Goal: Task Accomplishment & Management: Complete application form

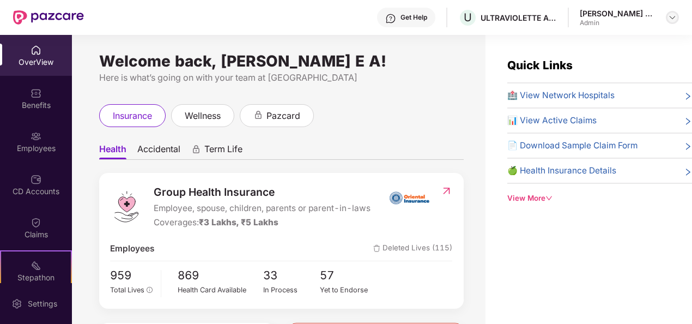
click at [672, 19] on img at bounding box center [672, 17] width 9 height 9
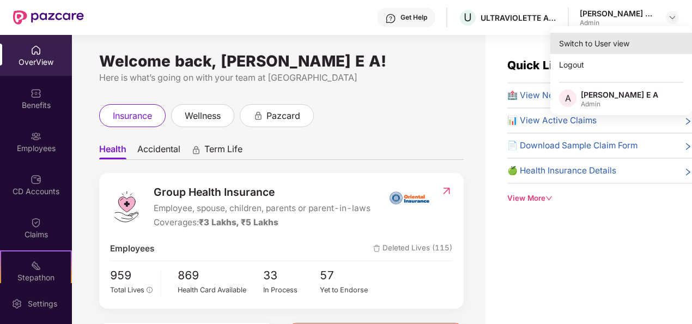
click at [603, 48] on div "Switch to User view" at bounding box center [622, 43] width 142 height 21
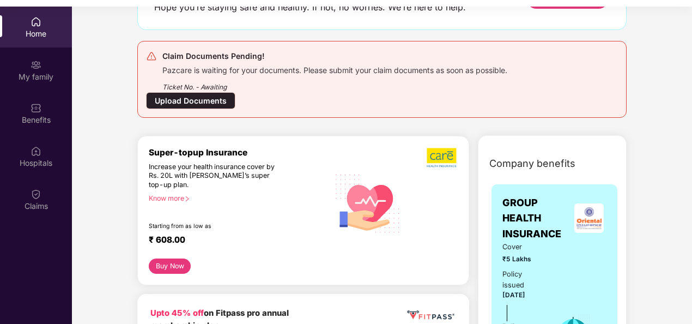
scroll to position [109, 0]
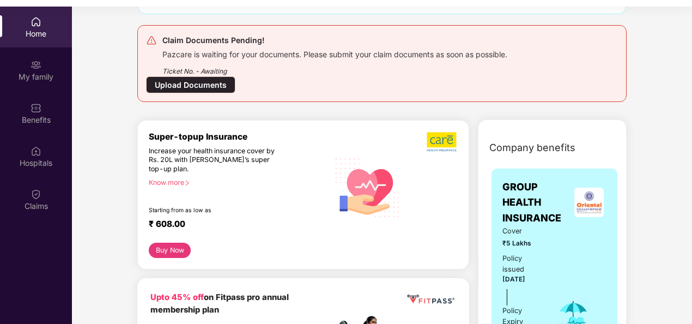
click at [191, 86] on div "Upload Documents" at bounding box center [190, 84] width 89 height 17
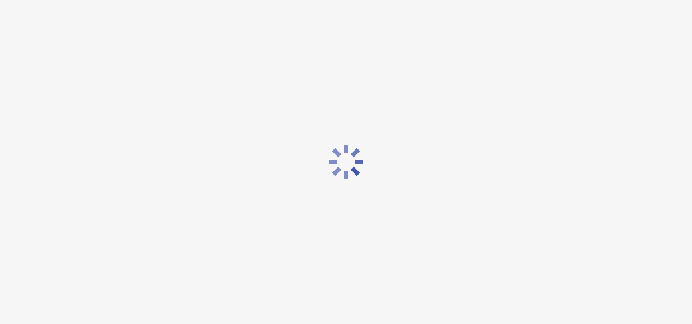
scroll to position [0, 0]
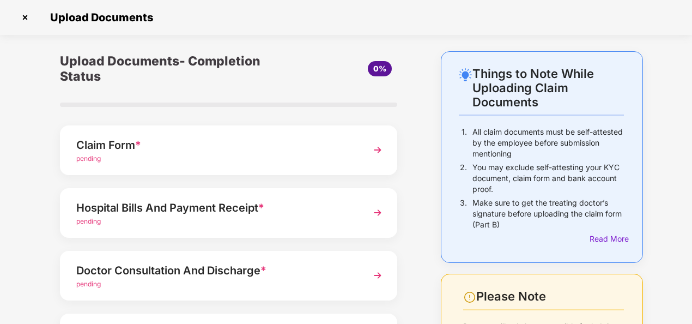
click at [188, 150] on div "Claim Form *" at bounding box center [215, 144] width 279 height 17
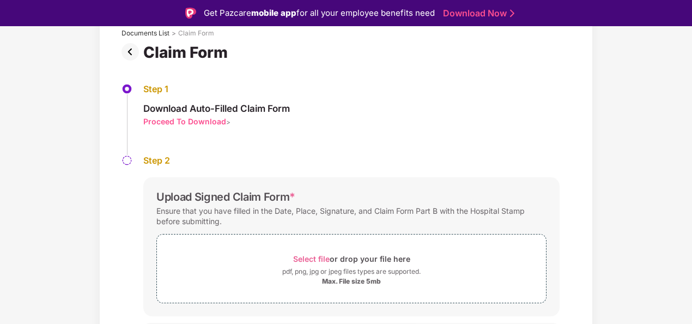
scroll to position [97, 0]
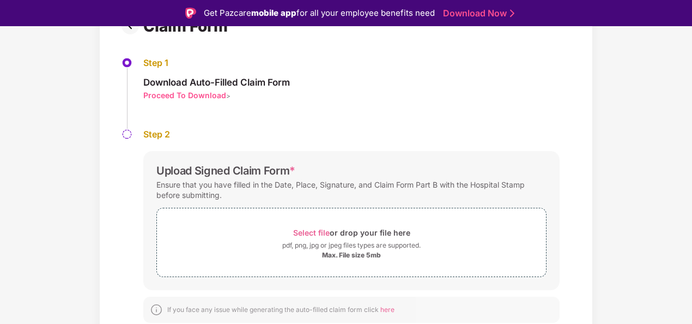
click at [190, 96] on div "Proceed To Download" at bounding box center [184, 95] width 83 height 10
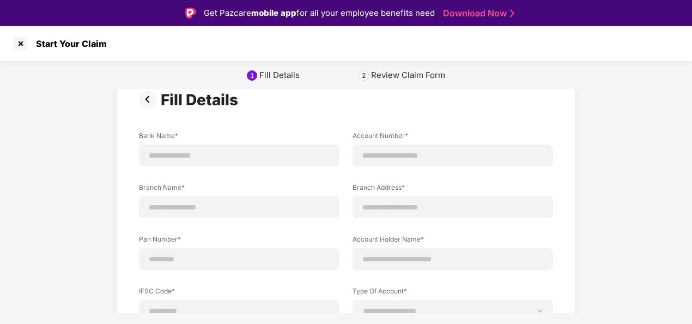
scroll to position [55, 0]
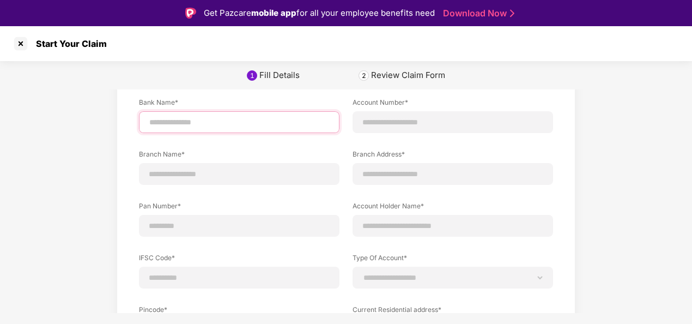
click at [186, 119] on input at bounding box center [239, 122] width 182 height 11
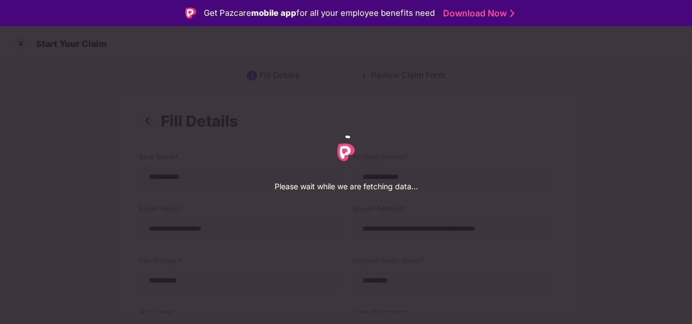
select select "*********"
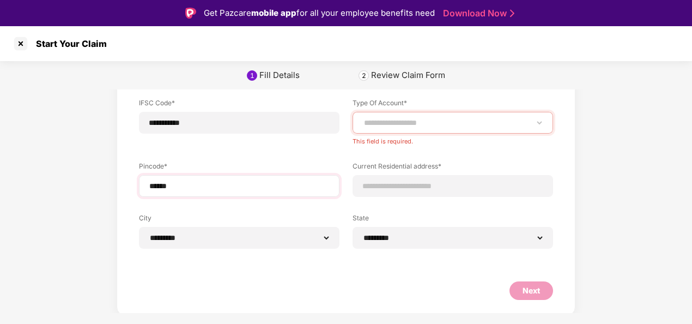
scroll to position [212, 0]
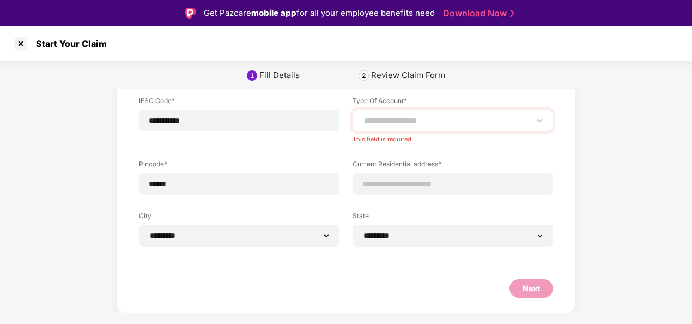
click at [514, 130] on div "**********" at bounding box center [453, 121] width 201 height 22
click at [514, 125] on div "**********" at bounding box center [453, 121] width 201 height 22
click at [546, 120] on div "**********" at bounding box center [453, 121] width 201 height 22
click at [537, 118] on select "**********" at bounding box center [453, 120] width 182 height 9
select select "*******"
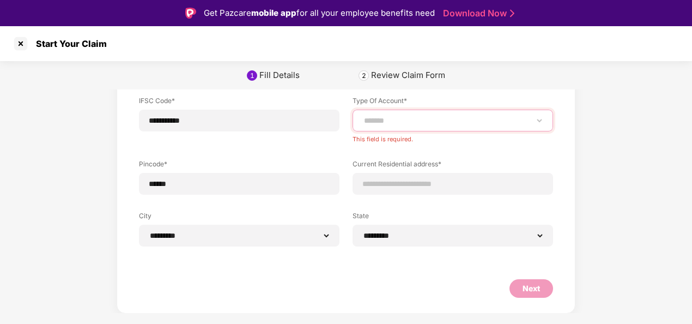
click at [362, 125] on select "**********" at bounding box center [453, 120] width 182 height 9
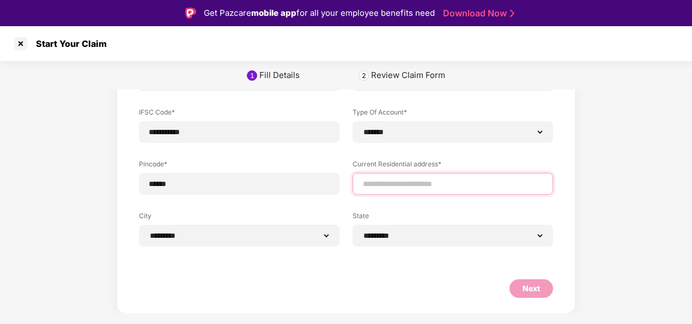
click at [412, 182] on input at bounding box center [453, 183] width 182 height 11
type input "**********"
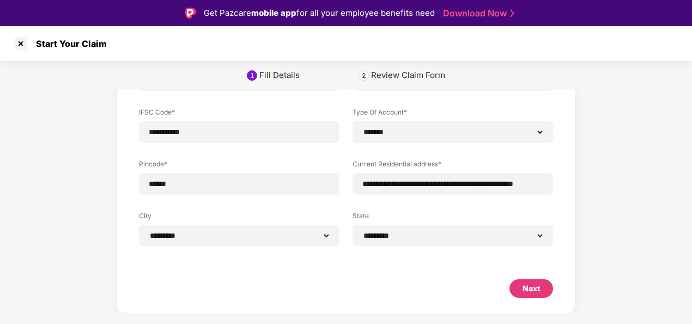
click at [534, 289] on div "Next" at bounding box center [531, 288] width 17 height 12
select select "*******"
select select "*********"
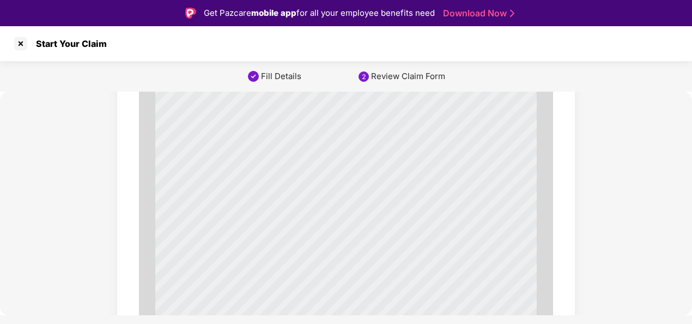
scroll to position [0, 0]
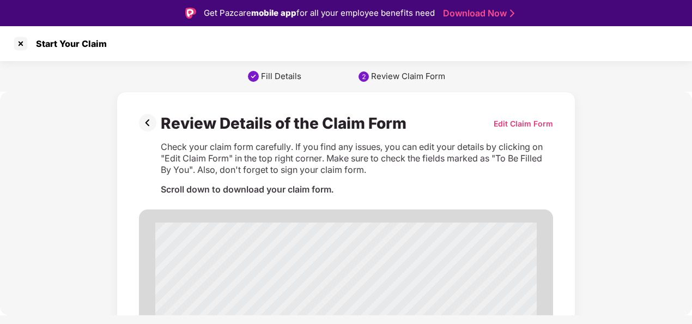
click at [536, 118] on div "Edit Claim Form" at bounding box center [523, 123] width 59 height 10
select select "*******"
select select "******"
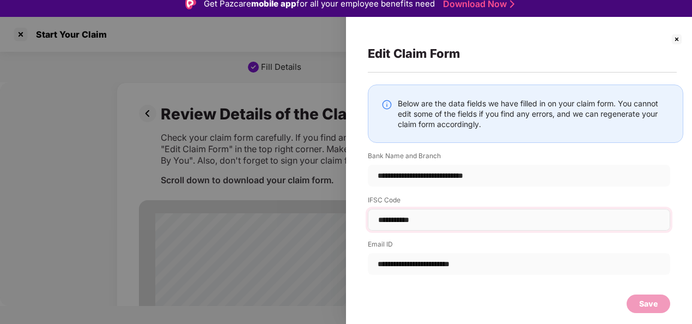
scroll to position [26, 0]
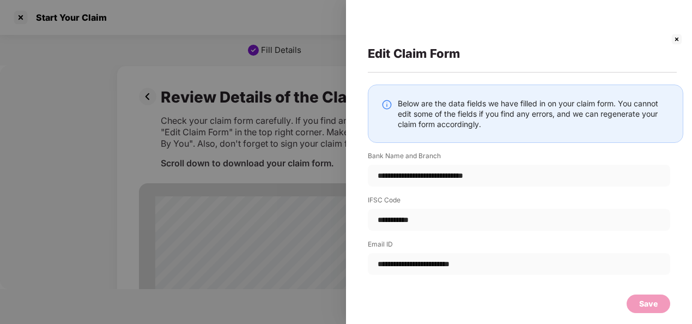
click at [677, 38] on img at bounding box center [676, 39] width 13 height 13
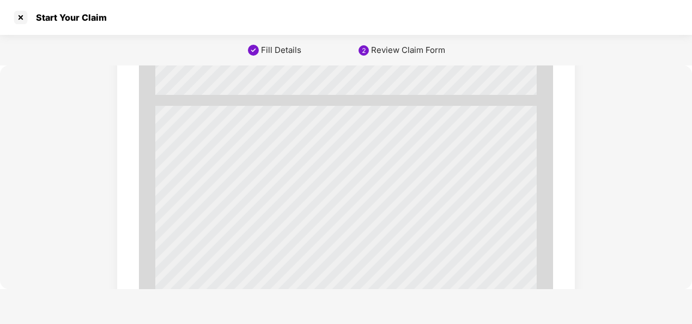
scroll to position [1744, 0]
drag, startPoint x: 192, startPoint y: 167, endPoint x: 257, endPoint y: 167, distance: 64.9
click at [257, 167] on span "To be filled by you" at bounding box center [226, 168] width 67 height 8
drag, startPoint x: 319, startPoint y: 163, endPoint x: 365, endPoint y: 163, distance: 46.3
click at [365, 163] on span "To be filled by you" at bounding box center [333, 162] width 67 height 8
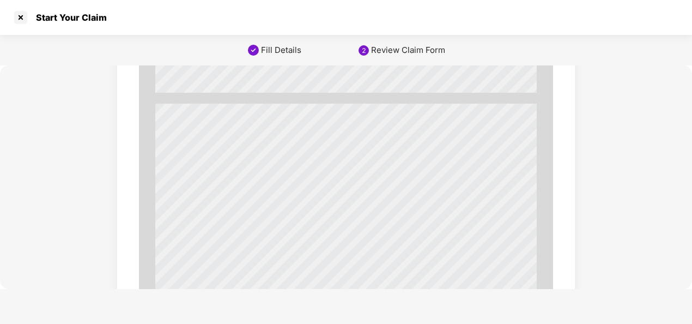
click at [300, 162] on span "To be filled by you" at bounding box center [333, 162] width 67 height 8
drag, startPoint x: 299, startPoint y: 161, endPoint x: 363, endPoint y: 162, distance: 63.8
click at [363, 162] on span "To be filled by you" at bounding box center [333, 162] width 67 height 8
click at [362, 165] on span "To be filled by you" at bounding box center [333, 162] width 67 height 8
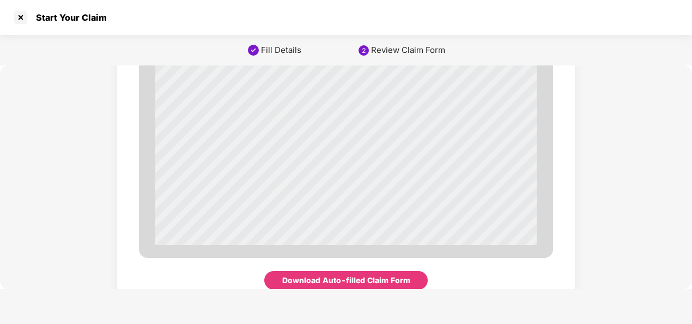
scroll to position [3807, 0]
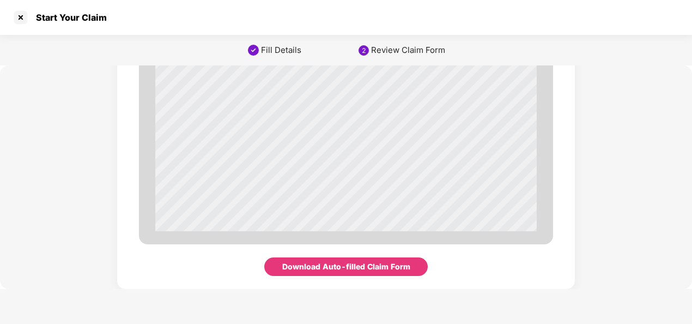
click at [343, 263] on div "Download Auto-filled Claim Form" at bounding box center [346, 267] width 128 height 12
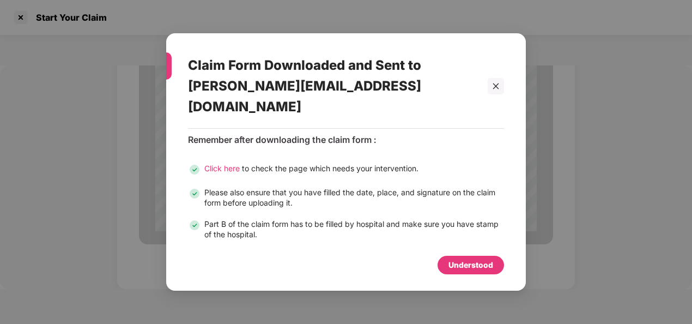
click at [482, 259] on div "Understood" at bounding box center [471, 265] width 45 height 12
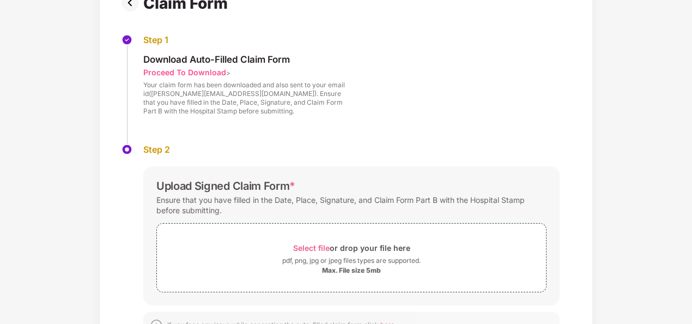
scroll to position [109, 0]
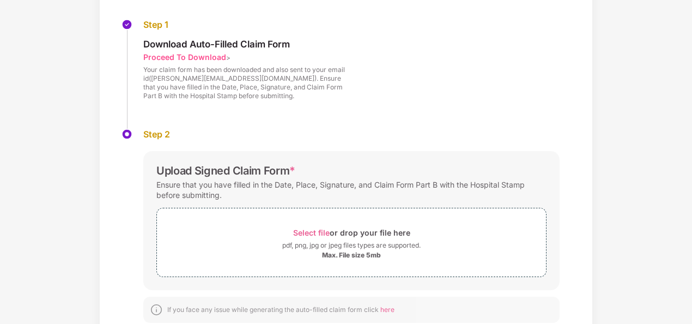
click at [193, 52] on div "Proceed To Download" at bounding box center [184, 57] width 83 height 10
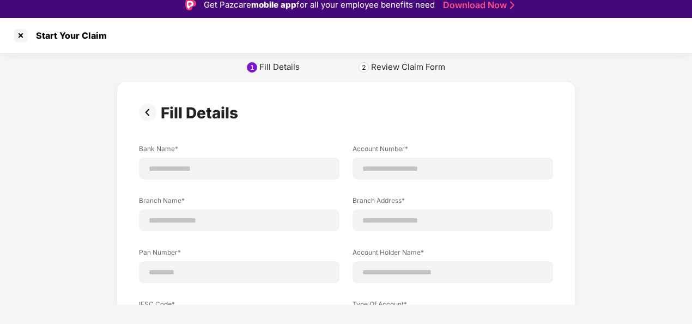
scroll to position [0, 0]
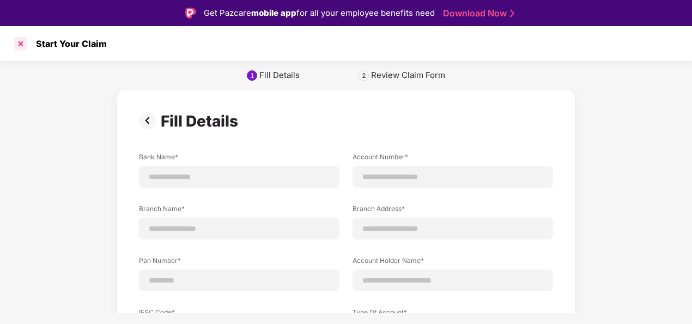
click at [20, 44] on div at bounding box center [20, 43] width 17 height 17
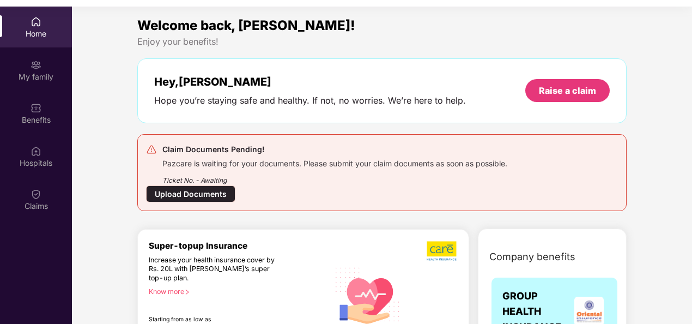
click at [191, 185] on div "Upload Documents" at bounding box center [190, 193] width 89 height 17
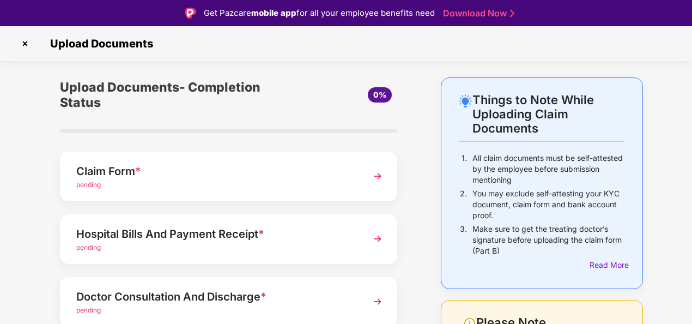
scroll to position [164, 0]
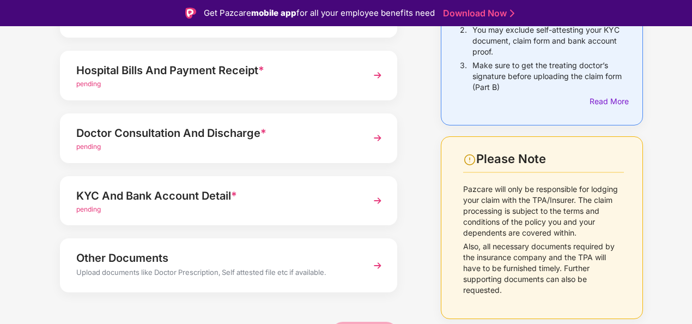
click at [373, 71] on img at bounding box center [378, 75] width 20 height 20
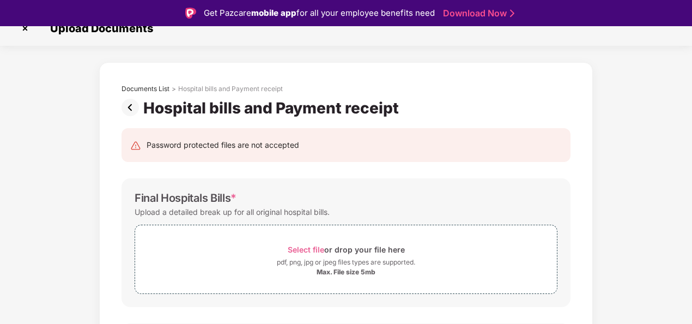
scroll to position [0, 0]
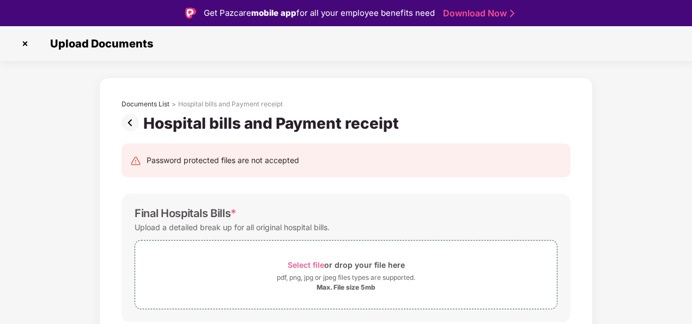
click at [24, 40] on img at bounding box center [24, 43] width 17 height 17
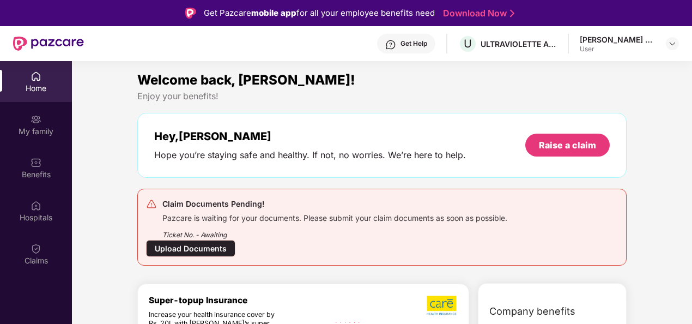
click at [214, 240] on div "Upload Documents" at bounding box center [190, 248] width 89 height 17
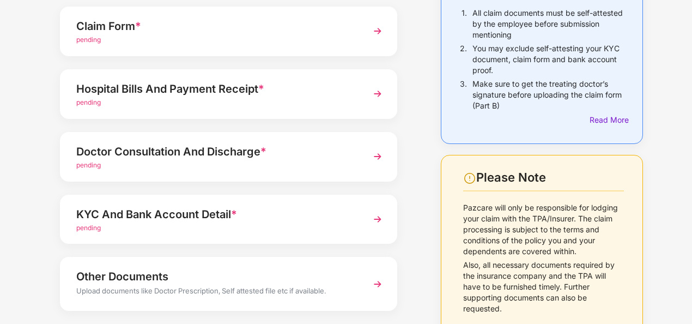
scroll to position [173, 0]
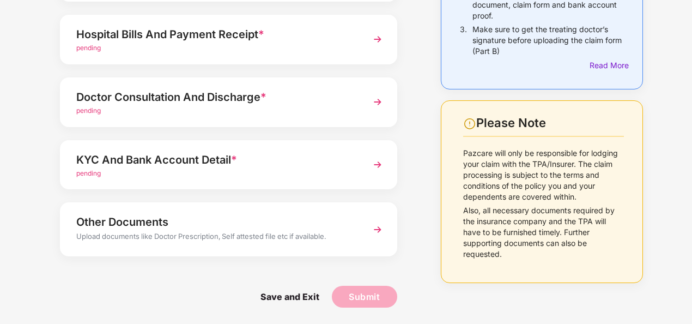
click at [194, 167] on div "KYC And Bank Account Detail *" at bounding box center [215, 159] width 279 height 17
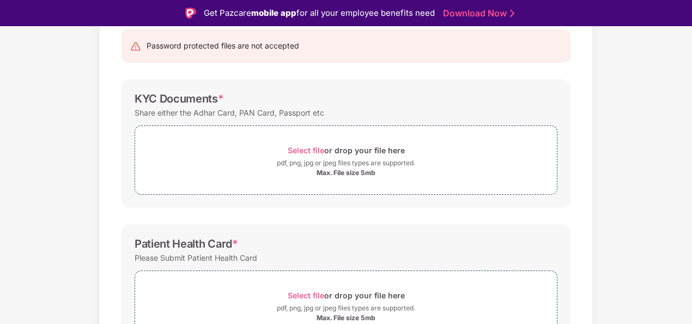
scroll to position [164, 0]
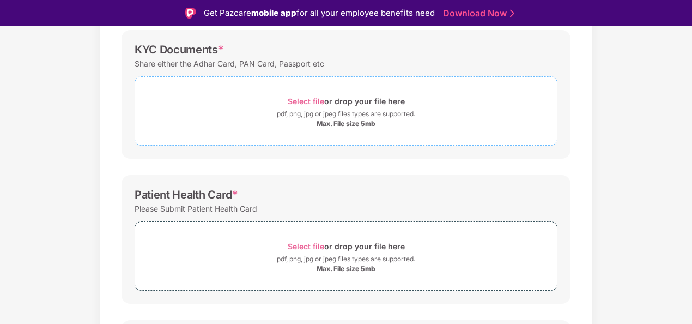
click at [300, 100] on span "Select file" at bounding box center [306, 100] width 37 height 9
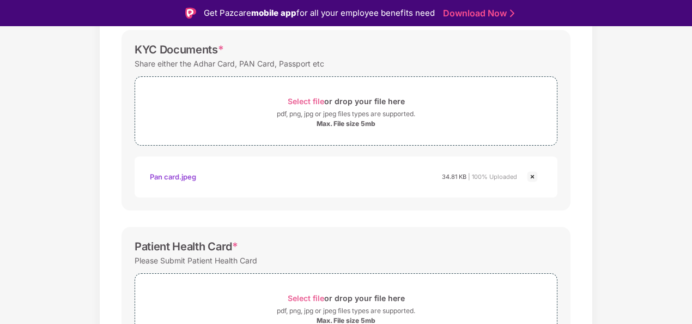
click at [182, 176] on div "Pan card.jpeg" at bounding box center [173, 176] width 46 height 19
drag, startPoint x: 675, startPoint y: 167, endPoint x: 638, endPoint y: 166, distance: 37.6
click at [675, 167] on div "Documents List > KYC and Bank Account Detail KYC and Bank Account Detail Passwo…" at bounding box center [346, 240] width 692 height 653
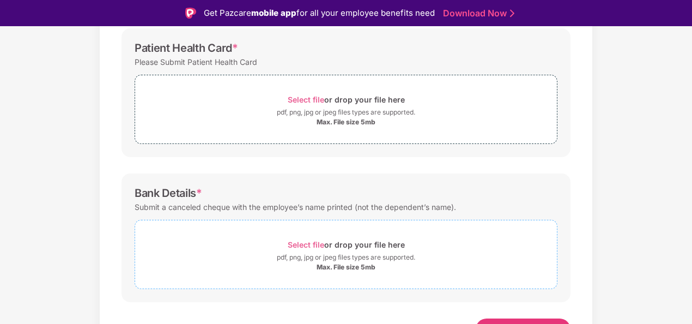
scroll to position [378, 0]
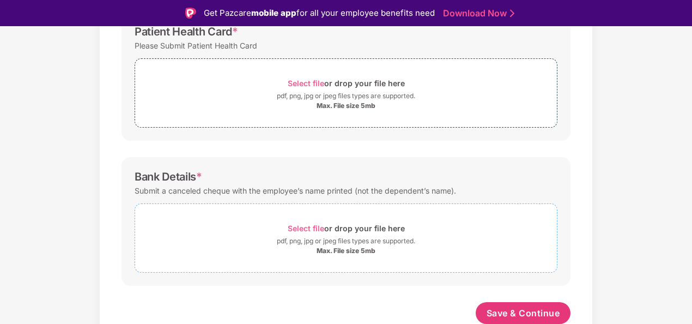
click at [291, 216] on span "Select file or drop your file here pdf, png, jpg or jpeg files types are suppor…" at bounding box center [346, 238] width 422 height 52
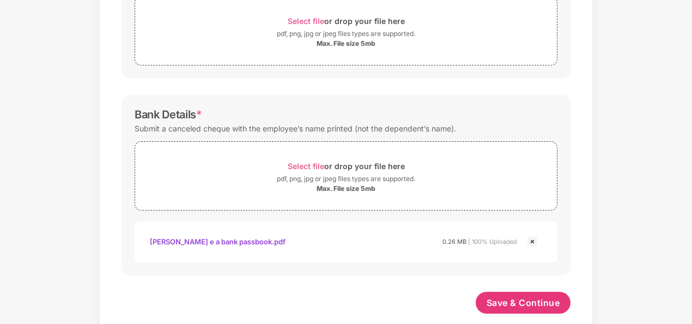
scroll to position [430, 0]
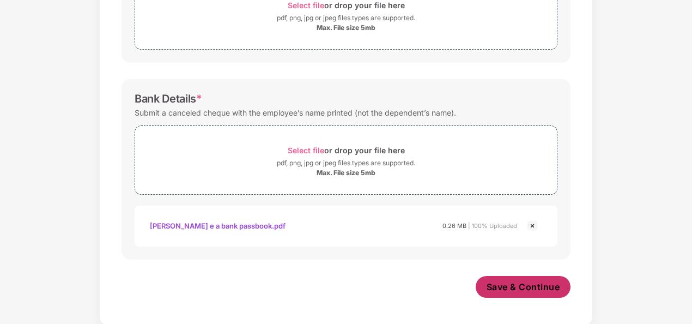
click at [516, 282] on span "Save & Continue" at bounding box center [524, 287] width 74 height 12
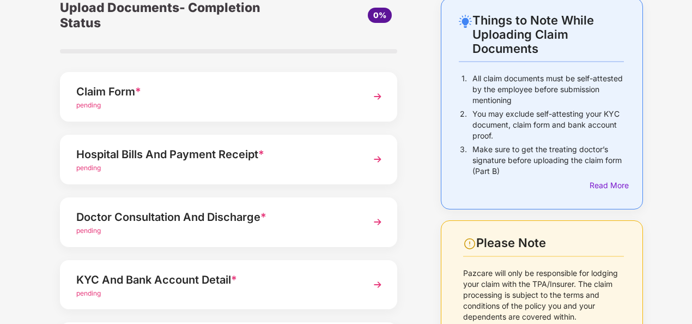
scroll to position [173, 0]
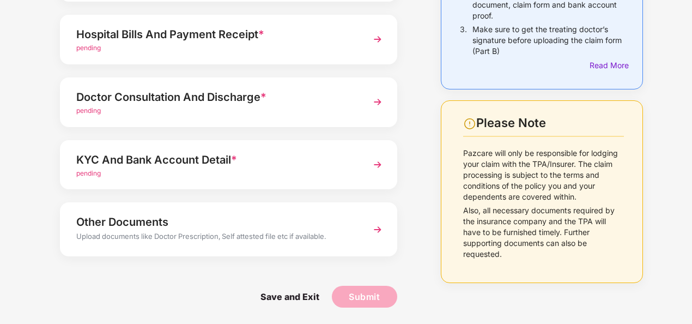
click at [159, 226] on div "Other Documents" at bounding box center [215, 221] width 279 height 17
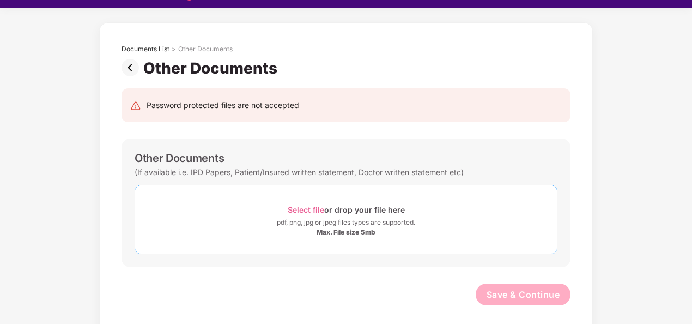
scroll to position [26, 0]
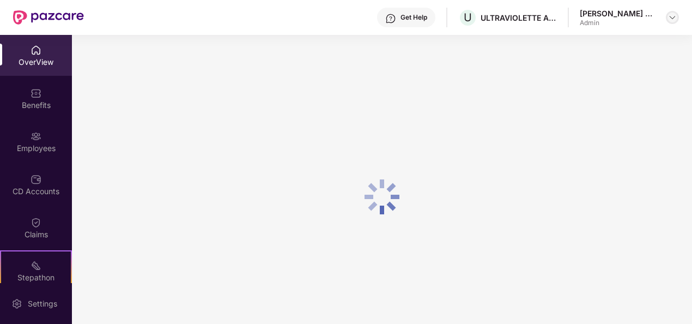
click at [668, 17] on img at bounding box center [672, 17] width 9 height 9
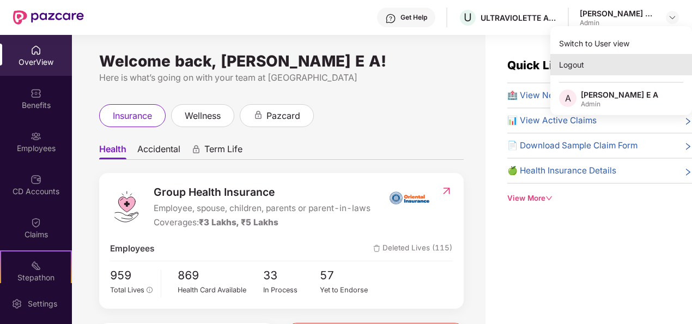
click at [608, 63] on div "Logout" at bounding box center [622, 64] width 142 height 21
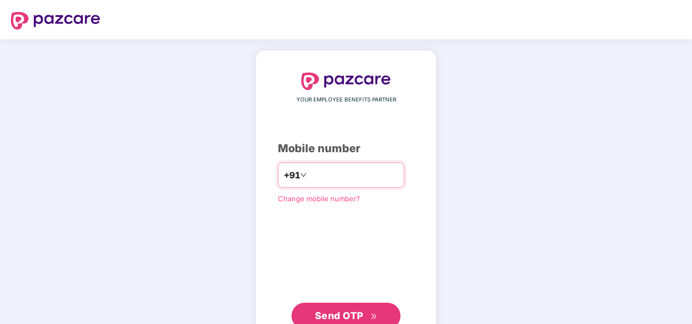
click at [343, 173] on input "number" at bounding box center [353, 174] width 89 height 17
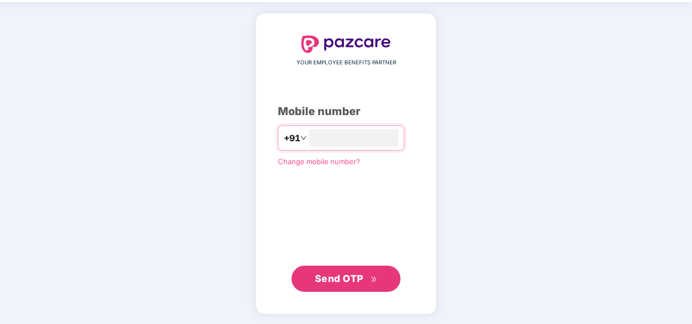
type input "**********"
click at [353, 268] on button "Send OTP" at bounding box center [346, 277] width 109 height 26
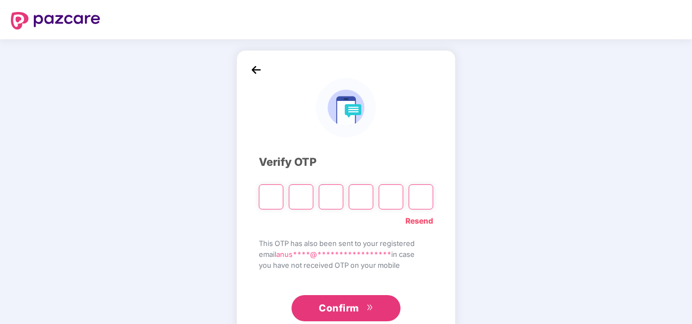
paste input "*"
type input "*"
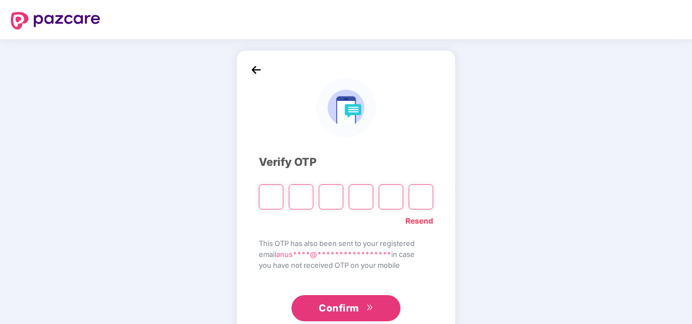
type input "*"
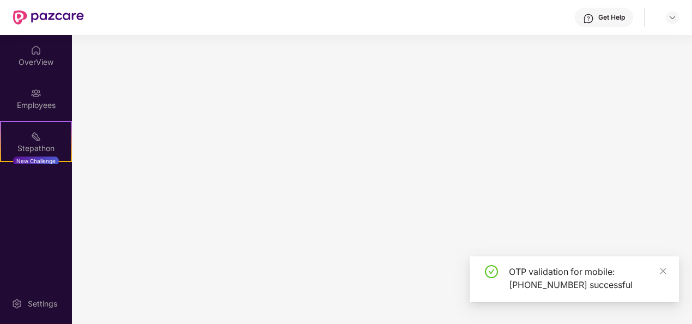
click at [355, 300] on main at bounding box center [382, 179] width 620 height 289
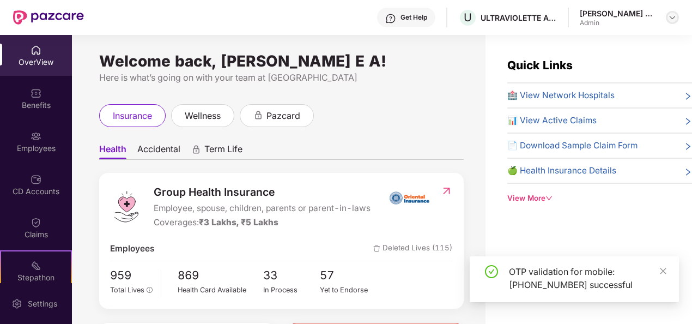
click at [667, 13] on div at bounding box center [672, 17] width 13 height 13
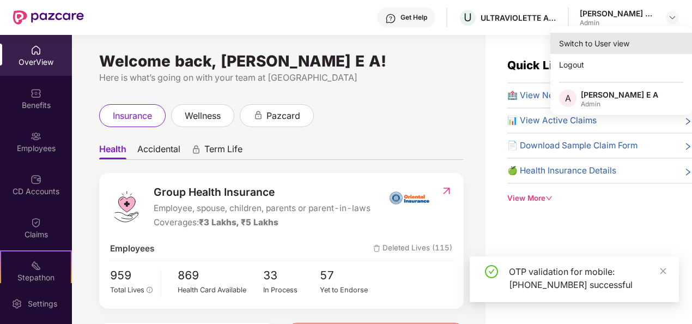
click at [618, 45] on div "Switch to User view" at bounding box center [622, 43] width 142 height 21
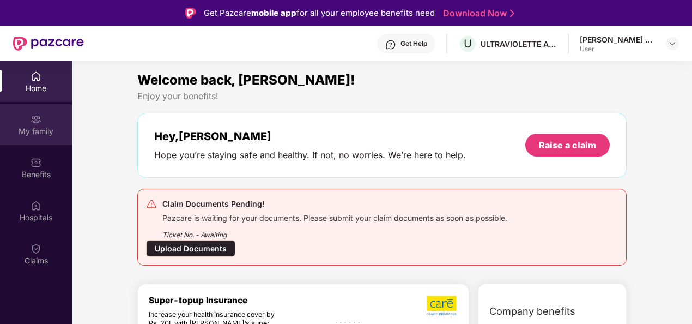
click at [43, 143] on div "My family" at bounding box center [36, 124] width 72 height 41
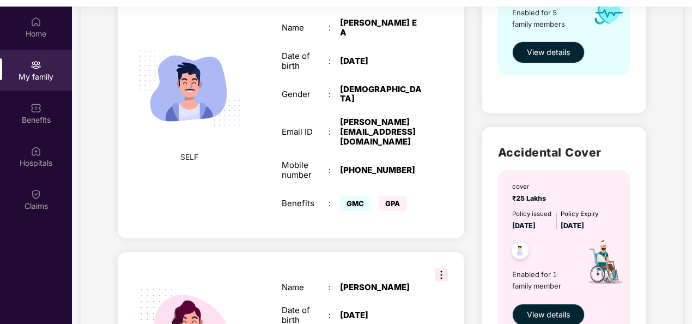
scroll to position [327, 0]
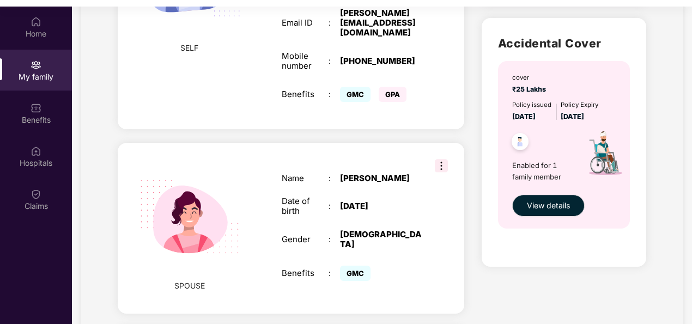
click at [247, 221] on img at bounding box center [190, 217] width 126 height 126
click at [368, 229] on div "FEMALE" at bounding box center [381, 239] width 82 height 20
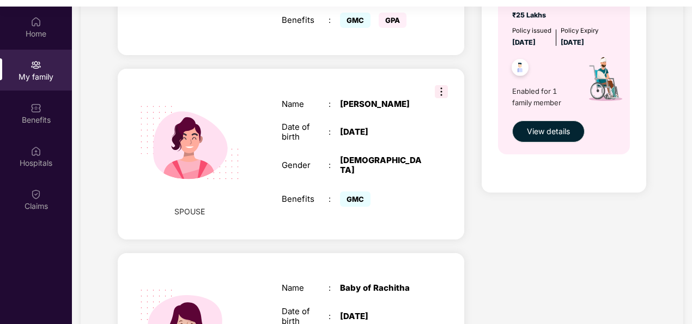
scroll to position [273, 0]
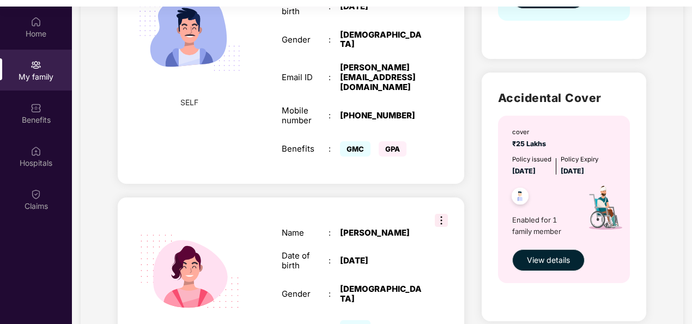
click at [444, 214] on img at bounding box center [441, 220] width 13 height 13
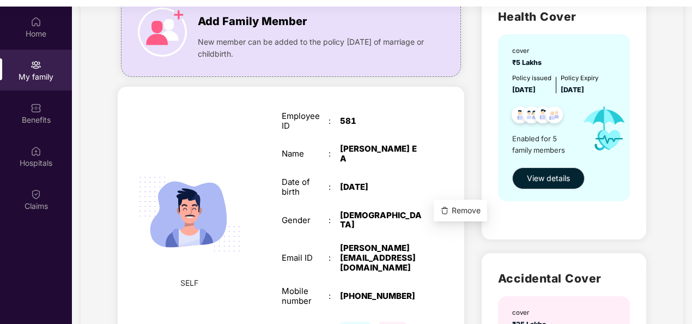
scroll to position [0, 0]
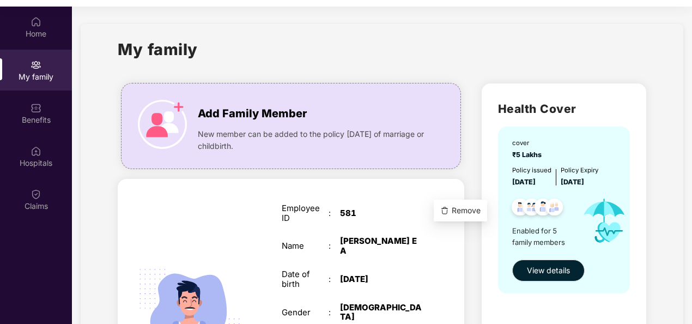
click at [382, 206] on div "Employee ID : 581" at bounding box center [352, 213] width 141 height 20
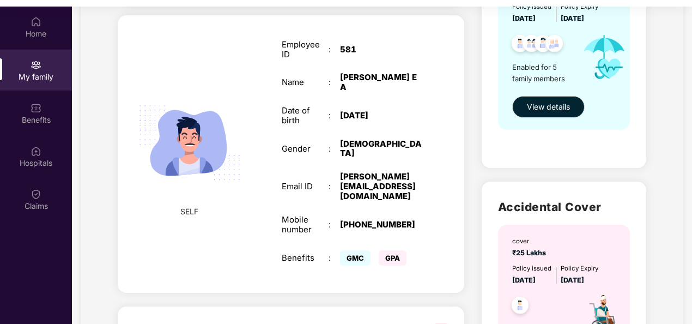
scroll to position [109, 0]
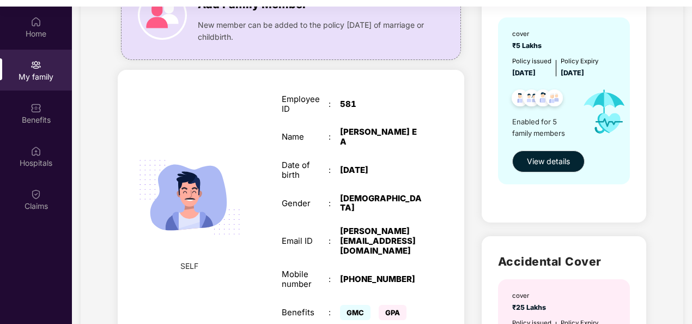
drag, startPoint x: 191, startPoint y: 245, endPoint x: 320, endPoint y: 246, distance: 129.2
click at [191, 260] on span "SELF" at bounding box center [189, 266] width 18 height 12
click at [359, 274] on div "+917975422208" at bounding box center [381, 279] width 82 height 10
click at [44, 113] on div "Benefits" at bounding box center [36, 113] width 72 height 41
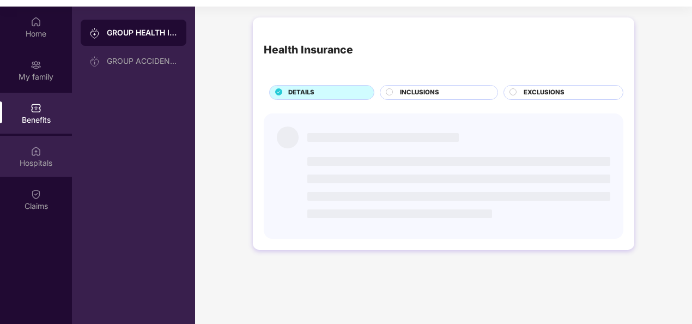
scroll to position [0, 0]
click at [44, 165] on div "Hospitals" at bounding box center [36, 163] width 72 height 11
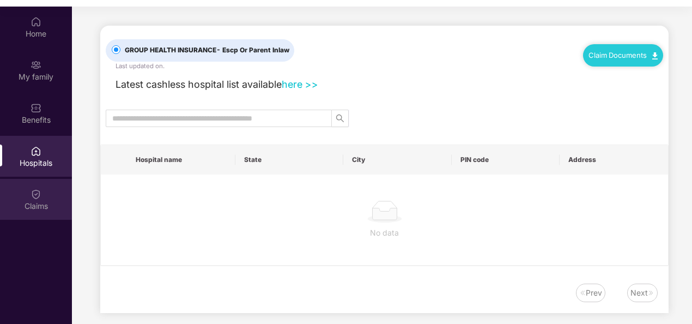
click at [37, 198] on img at bounding box center [36, 194] width 11 height 11
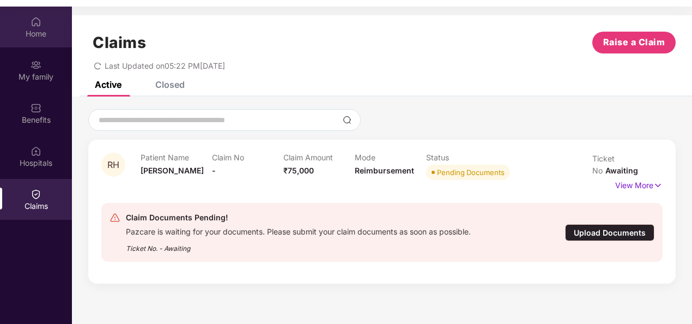
click at [41, 37] on div "Home" at bounding box center [36, 33] width 72 height 11
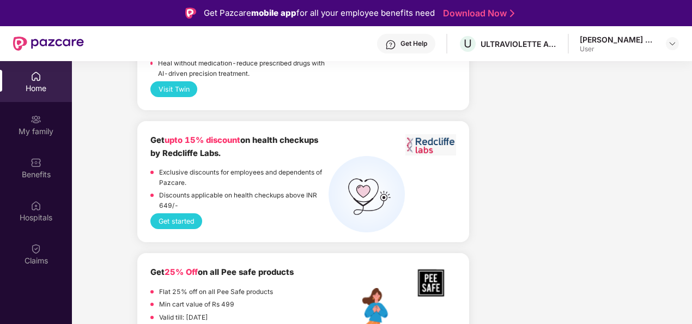
scroll to position [2671, 0]
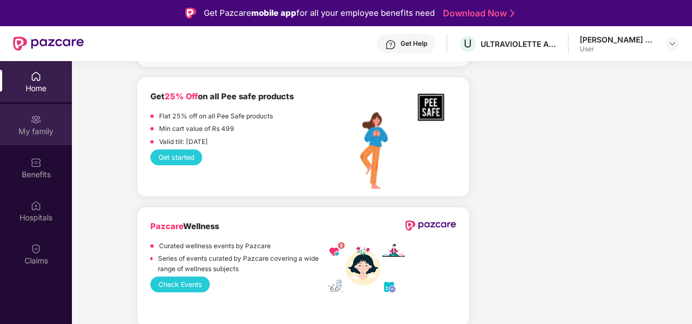
click at [55, 138] on div "My family" at bounding box center [36, 124] width 72 height 41
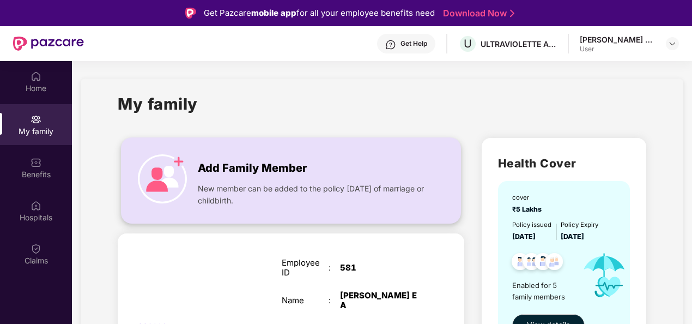
click at [327, 178] on div "New member can be added to the policy within 30 days of marriage or childbirth." at bounding box center [312, 191] width 229 height 29
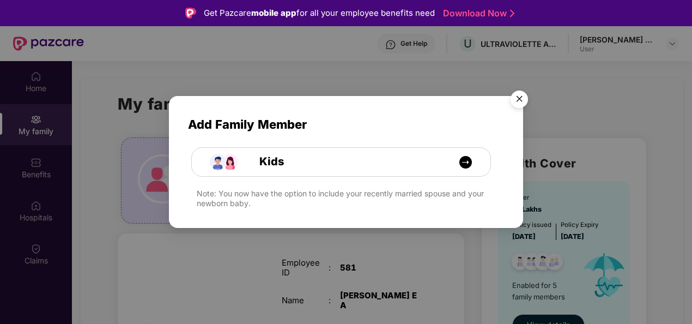
click at [520, 101] on img "Close" at bounding box center [519, 101] width 31 height 31
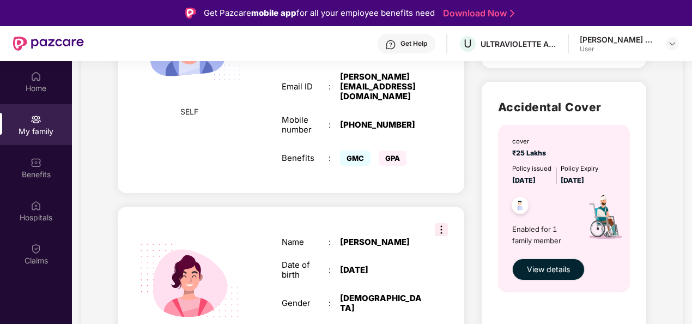
scroll to position [332, 0]
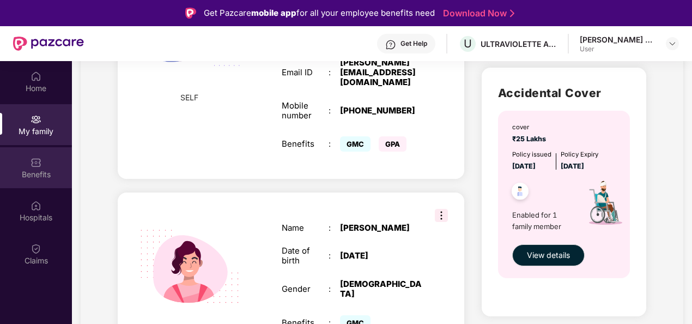
click at [33, 159] on img at bounding box center [36, 162] width 11 height 11
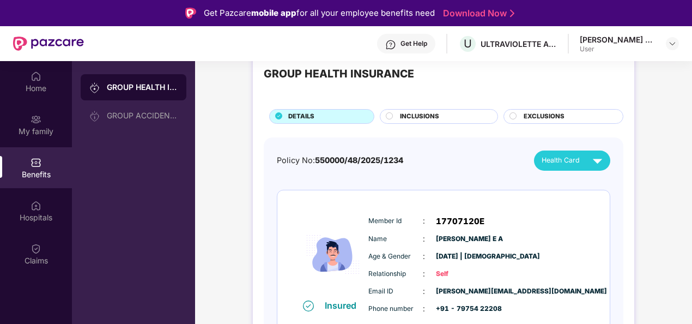
scroll to position [55, 0]
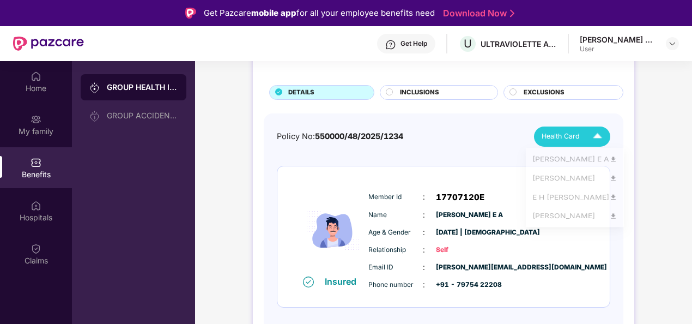
click at [581, 132] on div "Health Card" at bounding box center [574, 136] width 65 height 19
click at [466, 143] on div "Policy No: 550000/48/2025/1234 Health Card" at bounding box center [444, 136] width 334 height 20
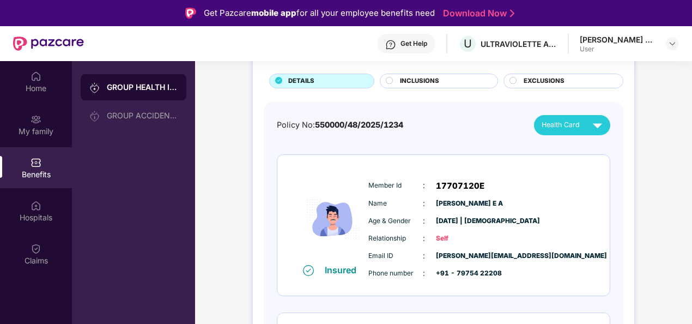
scroll to position [0, 0]
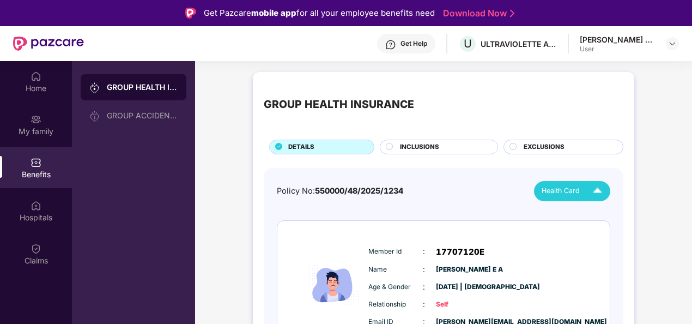
click at [595, 192] on img at bounding box center [597, 191] width 19 height 19
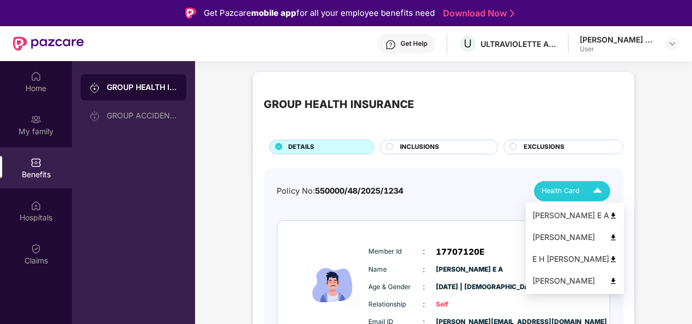
click at [609, 216] on img at bounding box center [613, 216] width 8 height 8
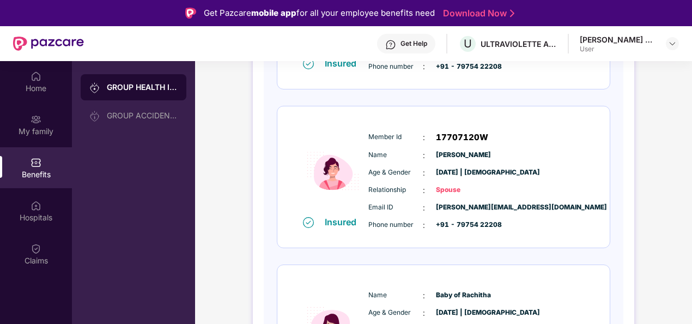
scroll to position [109, 0]
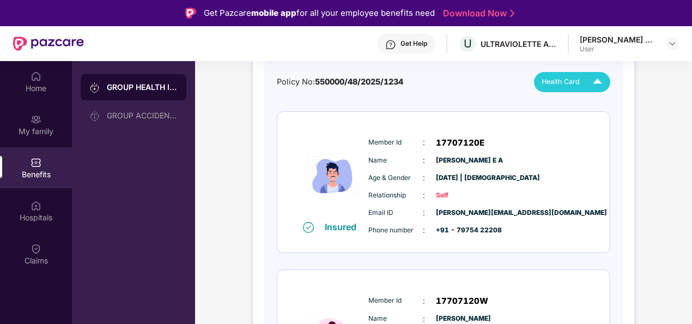
click at [596, 82] on img at bounding box center [597, 82] width 19 height 19
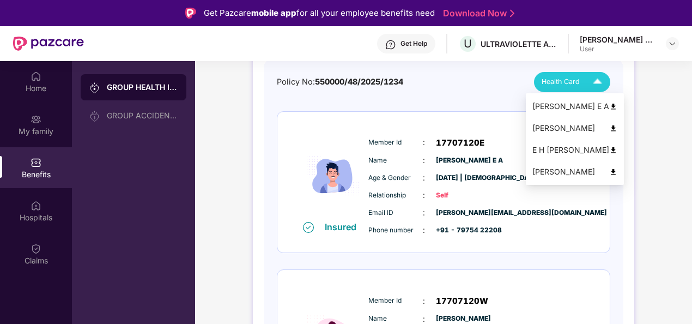
click at [609, 128] on img at bounding box center [613, 128] width 8 height 8
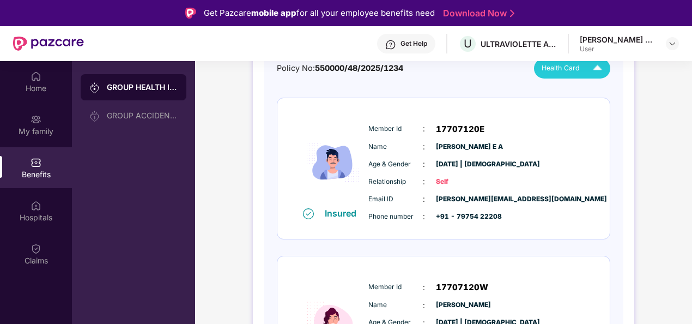
scroll to position [55, 0]
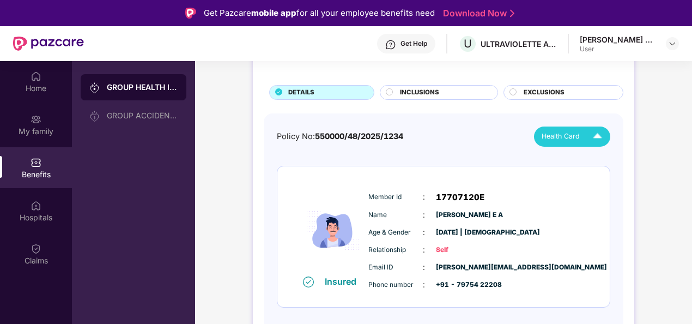
click at [601, 136] on img at bounding box center [597, 136] width 19 height 19
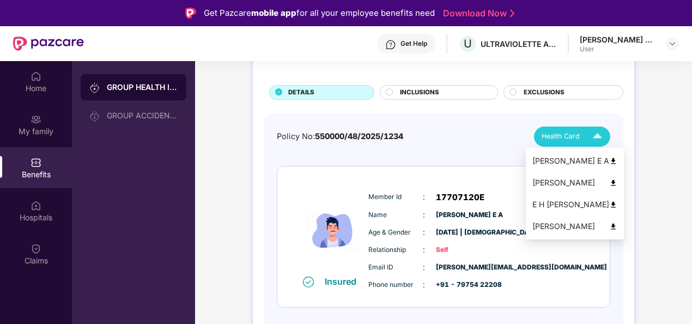
click at [609, 204] on img at bounding box center [613, 205] width 8 height 8
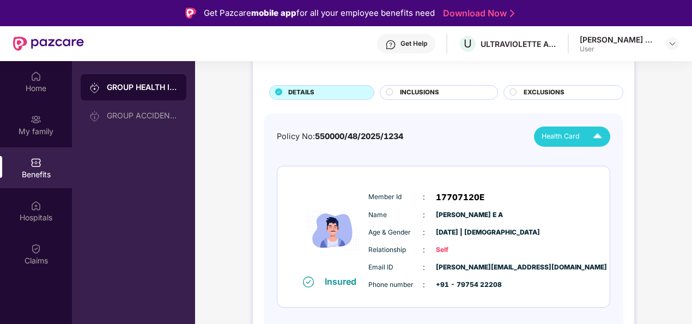
click at [577, 143] on div "Health Card" at bounding box center [574, 136] width 65 height 19
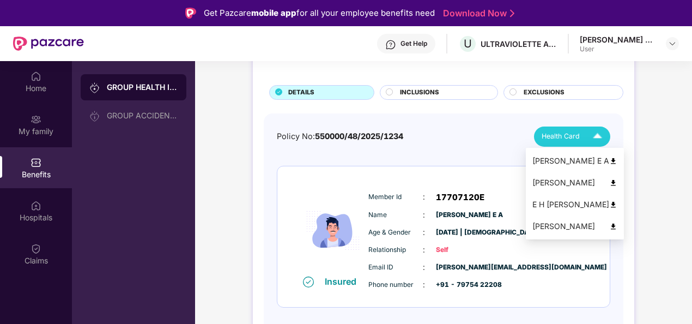
click at [561, 225] on div "H S Prabhavathi" at bounding box center [575, 226] width 85 height 12
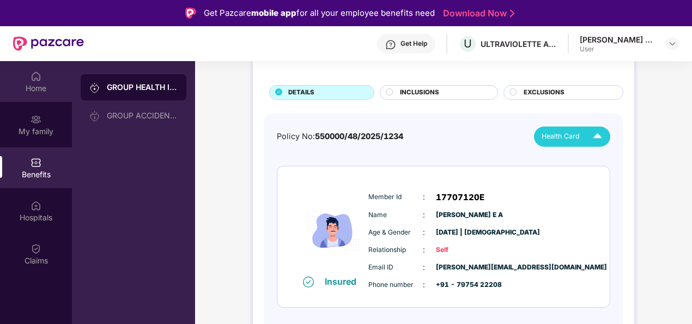
click at [43, 75] on div "Home" at bounding box center [36, 81] width 72 height 41
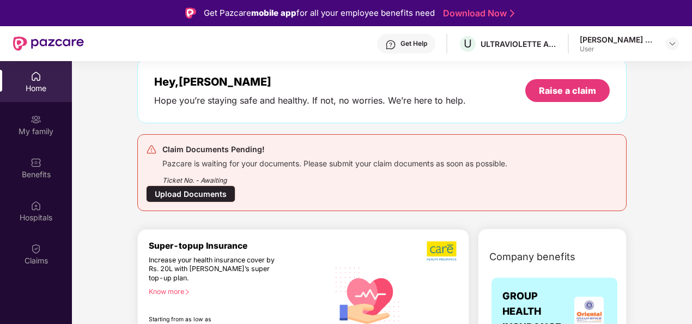
click at [192, 195] on div "Upload Documents" at bounding box center [190, 193] width 89 height 17
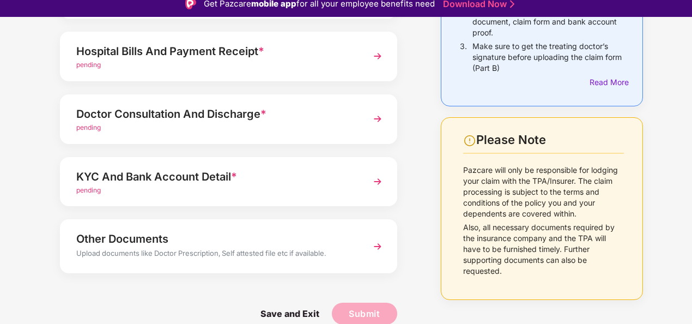
scroll to position [26, 0]
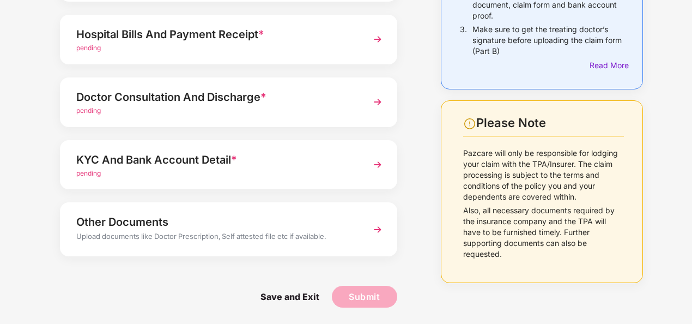
click at [183, 219] on div "Other Documents" at bounding box center [215, 221] width 279 height 17
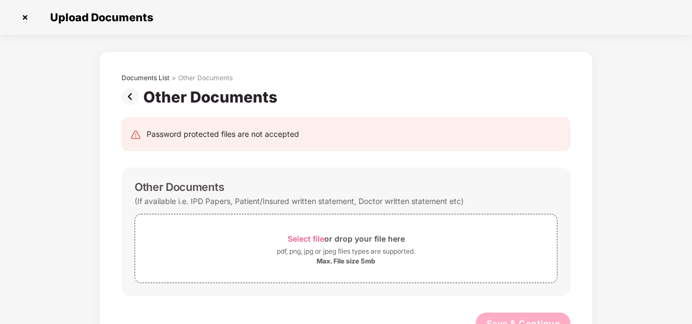
scroll to position [0, 0]
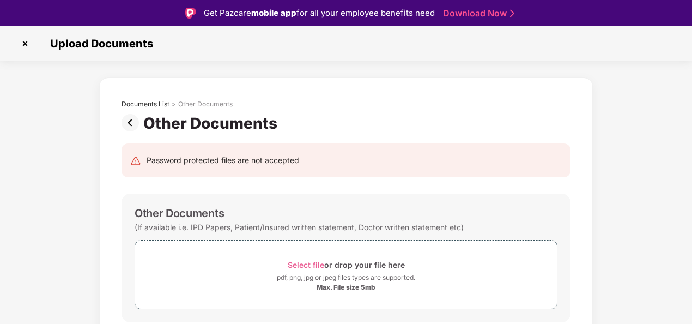
click at [134, 123] on img at bounding box center [133, 122] width 22 height 17
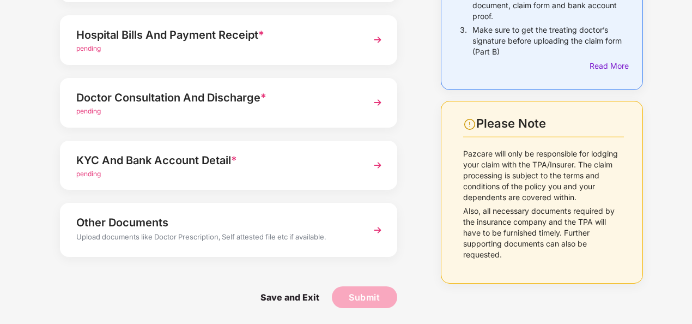
scroll to position [173, 0]
click at [180, 159] on div "KYC And Bank Account Detail *" at bounding box center [215, 159] width 279 height 17
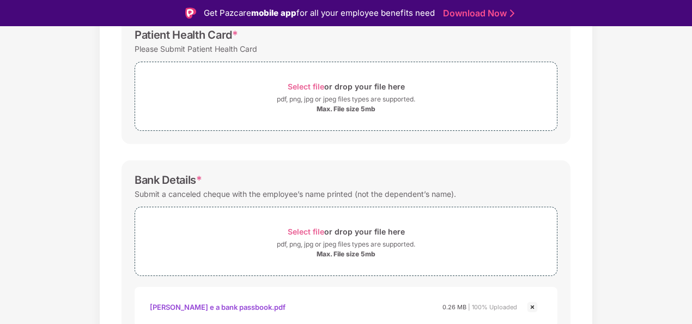
scroll to position [320, 0]
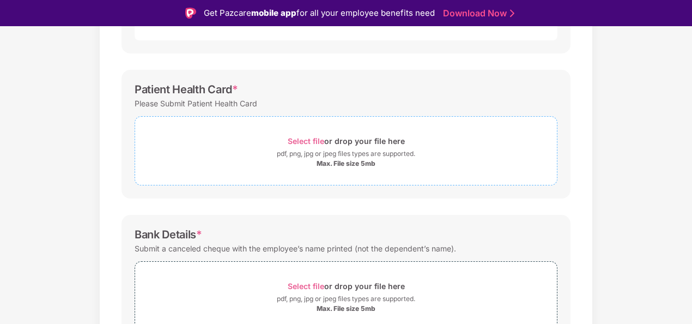
click at [303, 139] on span "Select file" at bounding box center [306, 140] width 37 height 9
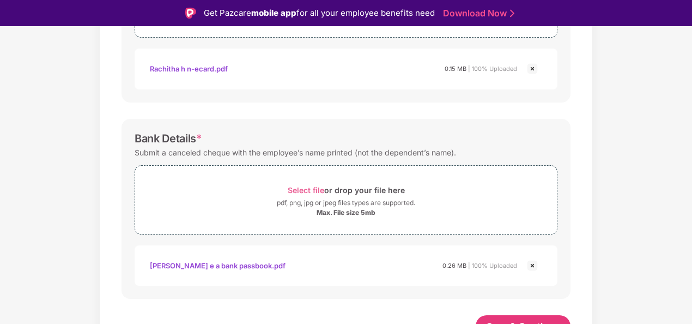
scroll to position [481, 0]
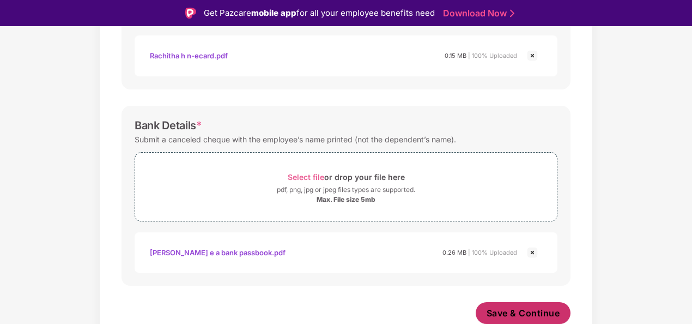
click at [539, 305] on button "Save & Continue" at bounding box center [523, 313] width 95 height 22
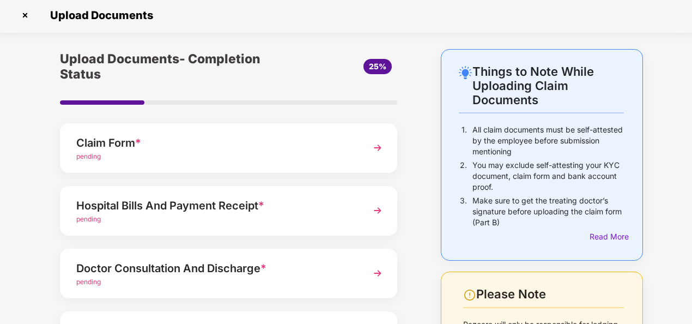
scroll to position [0, 0]
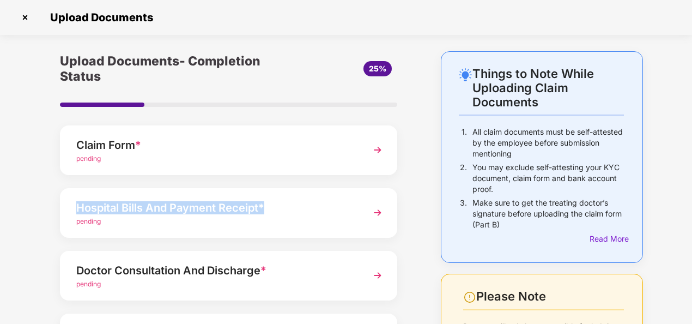
drag, startPoint x: 75, startPoint y: 206, endPoint x: 270, endPoint y: 209, distance: 194.6
click at [270, 209] on div "Hospital Bills And Payment Receipt * pending" at bounding box center [228, 213] width 337 height 50
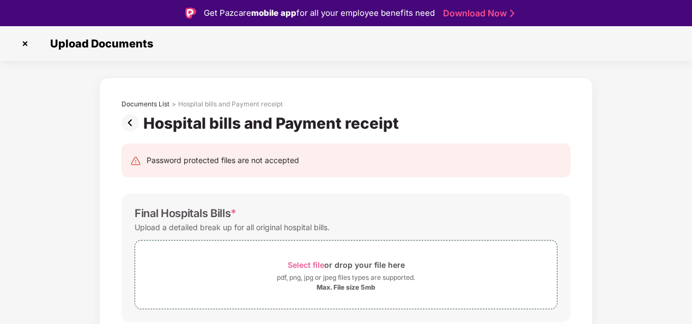
click at [25, 38] on img at bounding box center [24, 43] width 17 height 17
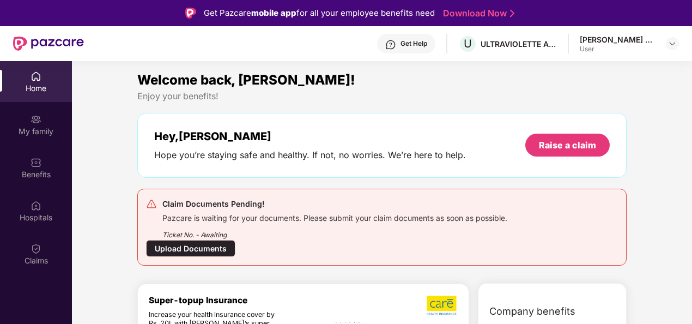
click at [38, 87] on div "Home" at bounding box center [36, 88] width 72 height 11
click at [674, 41] on img at bounding box center [672, 43] width 9 height 9
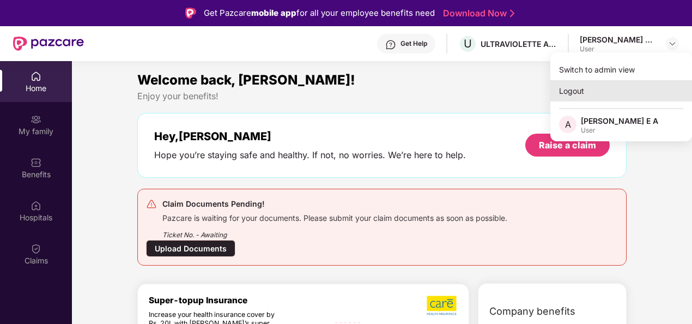
click at [617, 96] on div "Logout" at bounding box center [622, 90] width 142 height 21
